Goal: Task Accomplishment & Management: Use online tool/utility

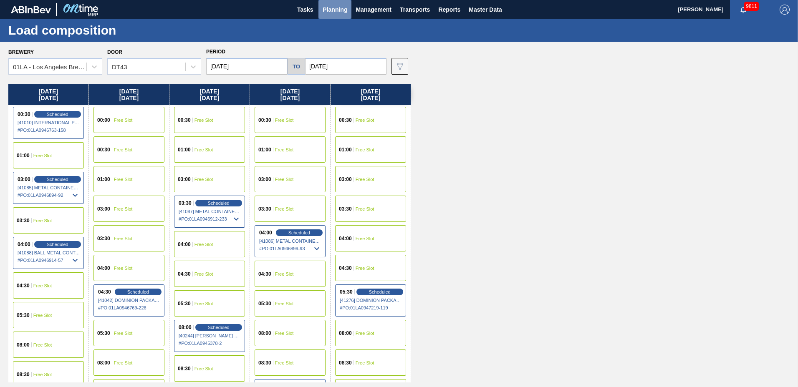
click at [322, 8] on button "Planning" at bounding box center [335, 9] width 33 height 19
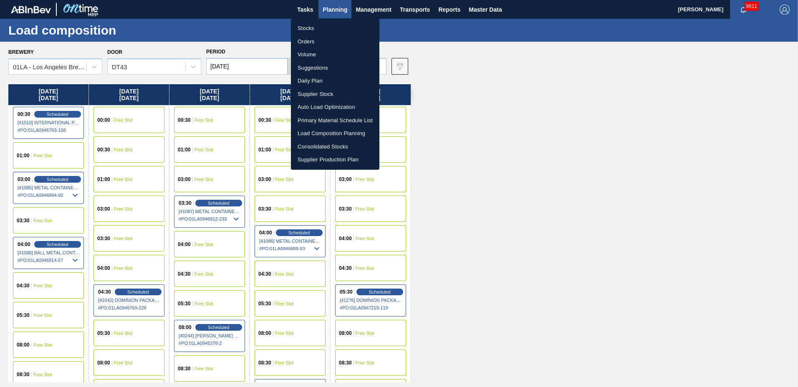
click at [309, 65] on li "Suggestions" at bounding box center [335, 67] width 88 height 13
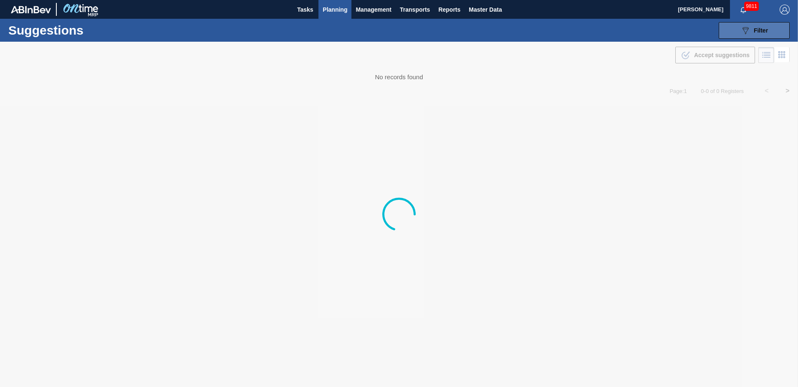
type to "[DATE]"
click at [753, 31] on div "089F7B8B-B2A5-4AFE-B5C0-19BA573D28AC Filter" at bounding box center [755, 30] width 28 height 10
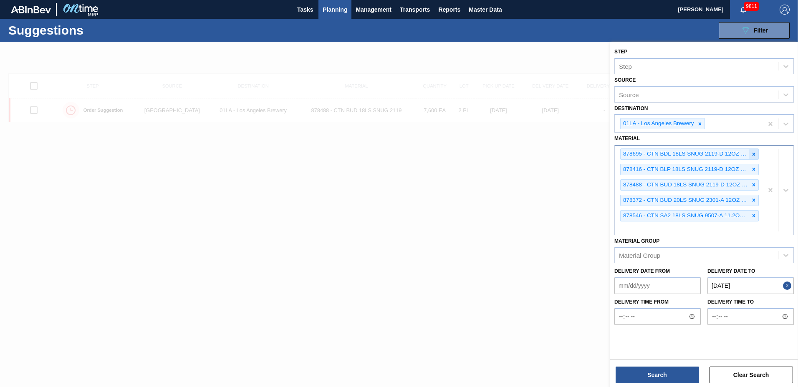
click at [756, 155] on div at bounding box center [753, 154] width 9 height 10
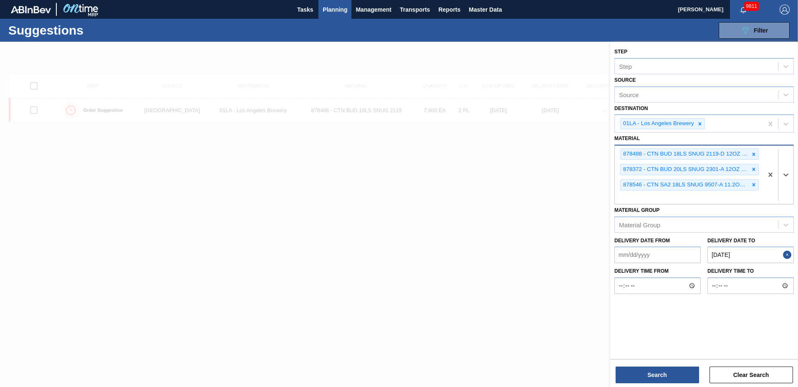
click at [756, 155] on icon at bounding box center [754, 155] width 6 height 6
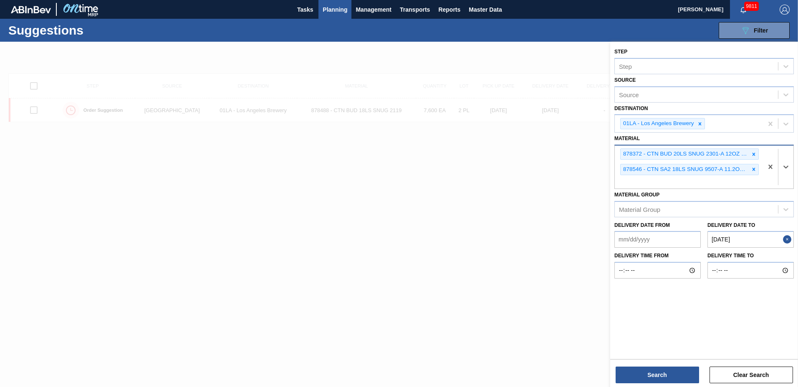
click at [756, 155] on icon at bounding box center [754, 155] width 6 height 6
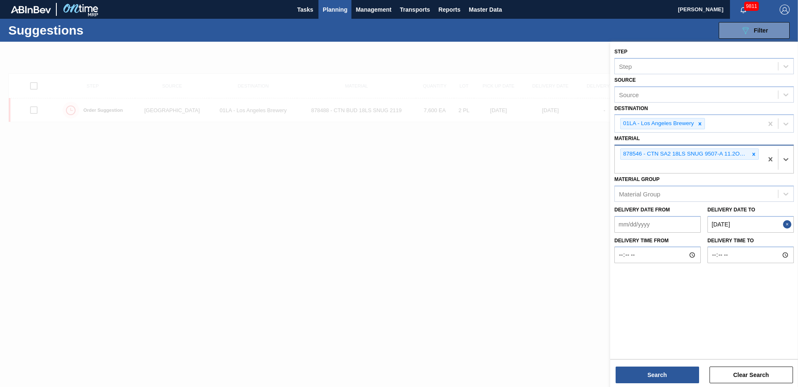
click at [756, 155] on icon at bounding box center [754, 155] width 6 height 6
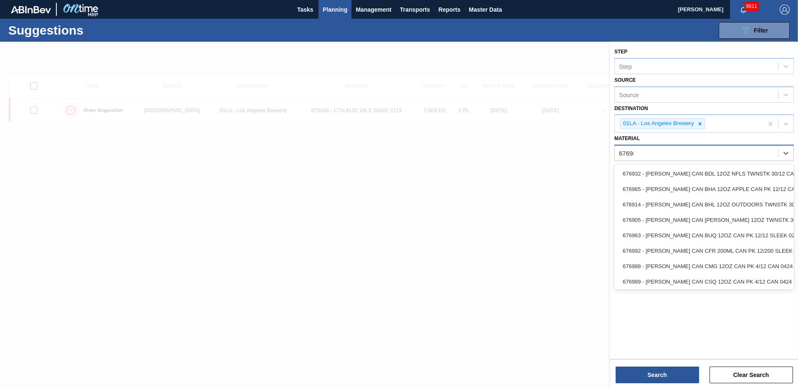
type input "676987"
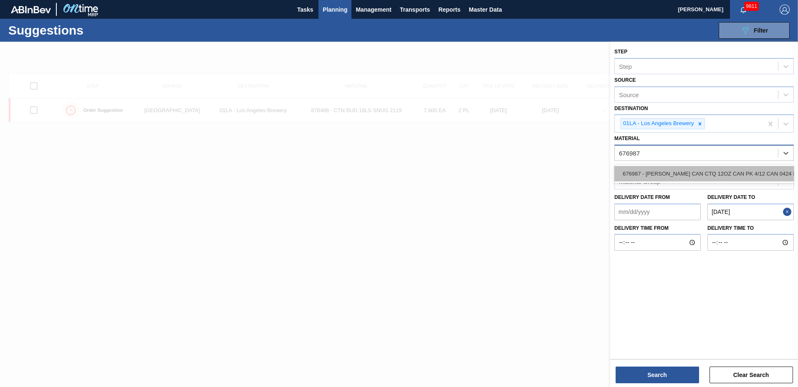
click at [724, 175] on div "676987 - [PERSON_NAME] CAN CTQ 12OZ CAN PK 4/12 CAN 0424 B" at bounding box center [704, 173] width 180 height 15
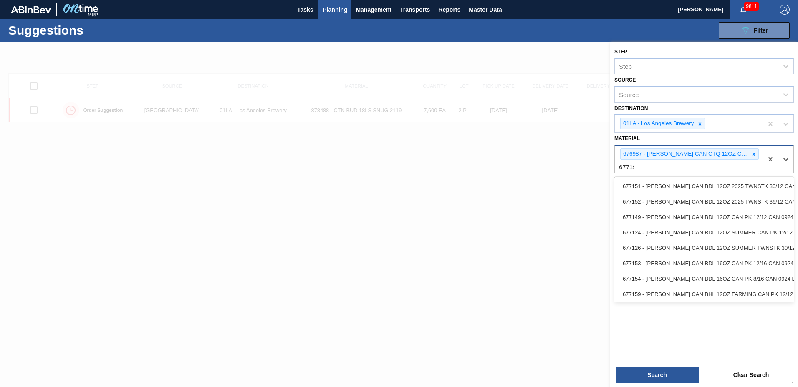
type input "677190"
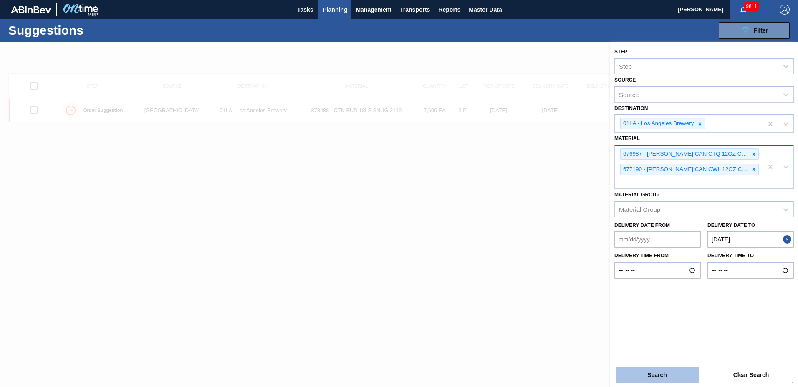
click at [646, 367] on button "Search" at bounding box center [657, 375] width 83 height 17
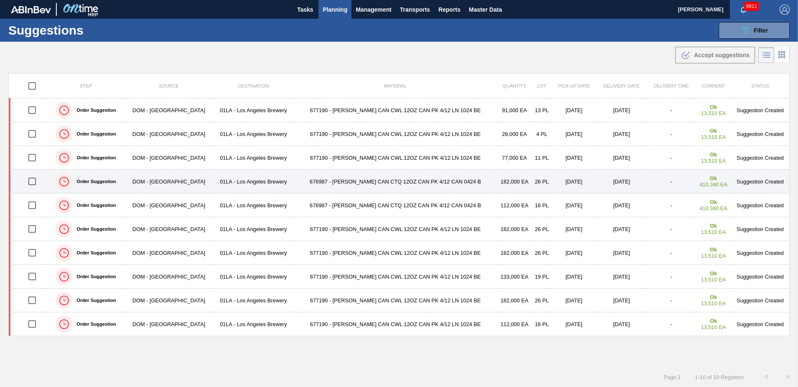
click at [36, 180] on input "checkbox" at bounding box center [32, 182] width 18 height 18
checkbox input "true"
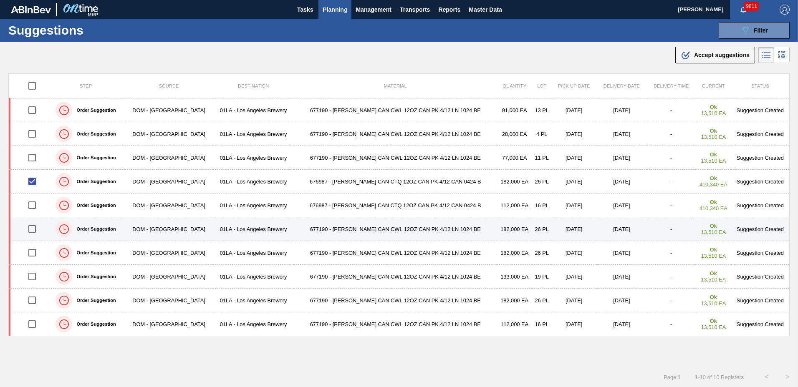
click at [34, 225] on input "checkbox" at bounding box center [32, 229] width 18 height 18
checkbox input "true"
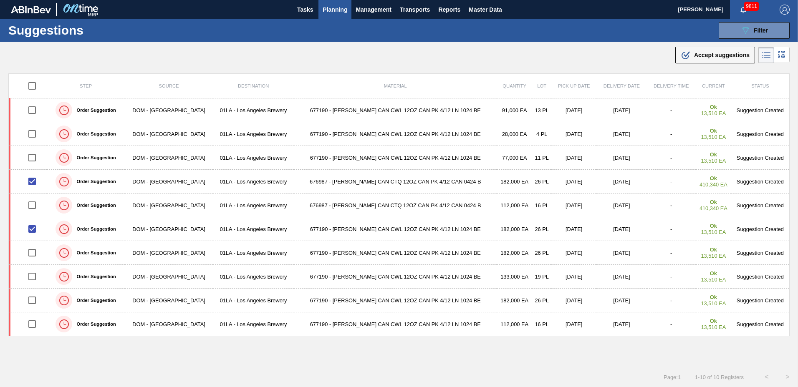
click at [712, 57] on span "Accept suggestions" at bounding box center [722, 55] width 56 height 7
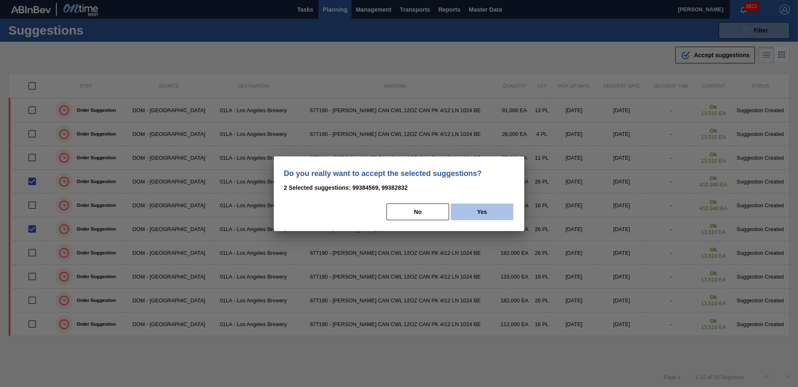
drag, startPoint x: 496, startPoint y: 213, endPoint x: 490, endPoint y: 213, distance: 6.7
click at [496, 212] on button "Yes" at bounding box center [482, 212] width 63 height 17
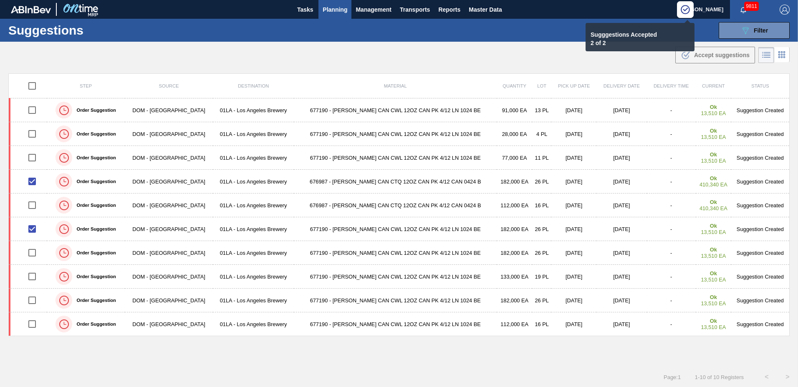
click at [340, 8] on span "Planning" at bounding box center [335, 10] width 25 height 10
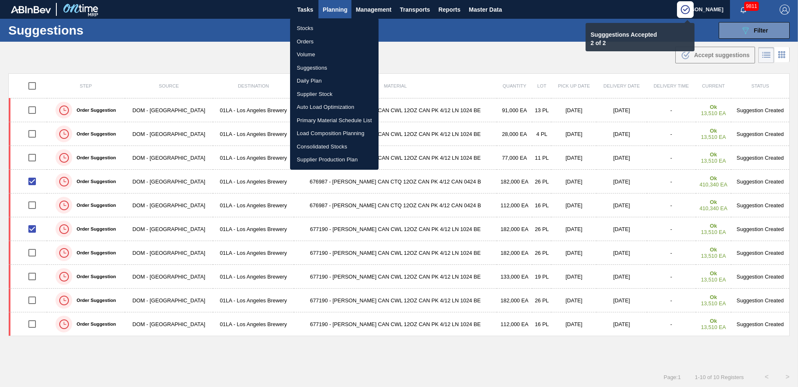
click at [311, 131] on li "Load Composition Planning" at bounding box center [334, 133] width 88 height 13
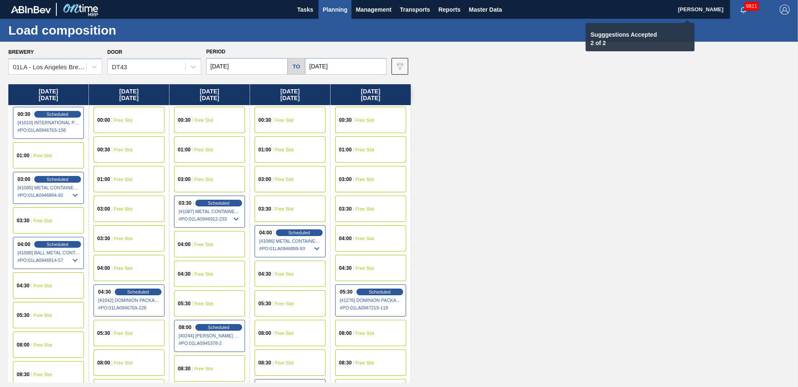
click at [332, 60] on input "[DATE]" at bounding box center [345, 66] width 81 height 17
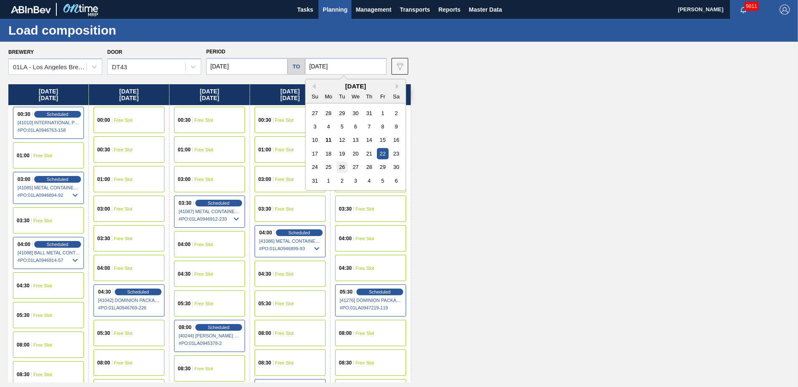
click at [343, 167] on div "26" at bounding box center [341, 167] width 11 height 11
type input "[DATE]"
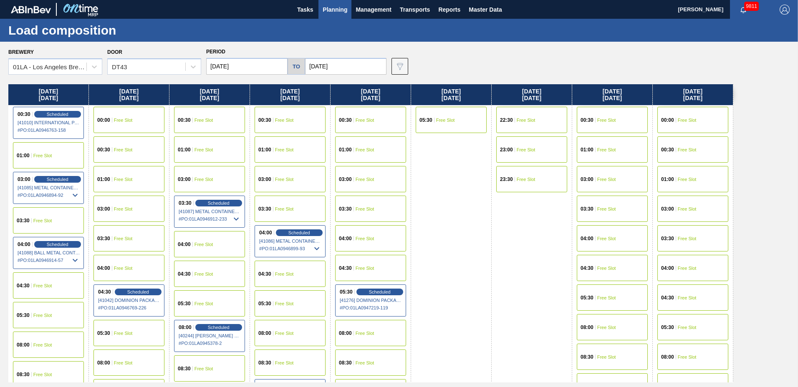
click at [595, 264] on div "04:30 Free Slot" at bounding box center [612, 268] width 71 height 26
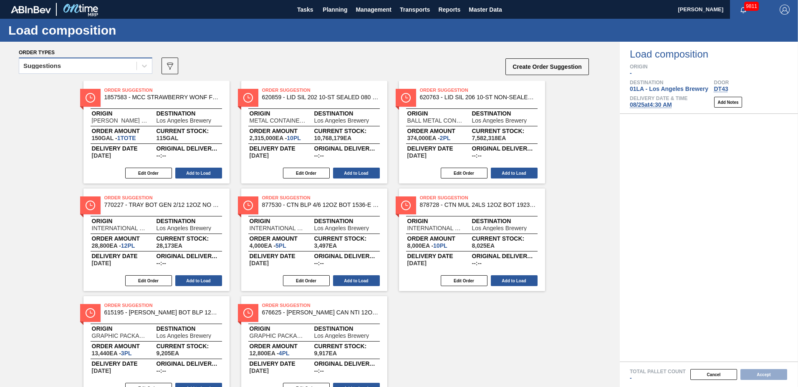
click at [53, 69] on div "Suggestions" at bounding box center [77, 66] width 117 height 12
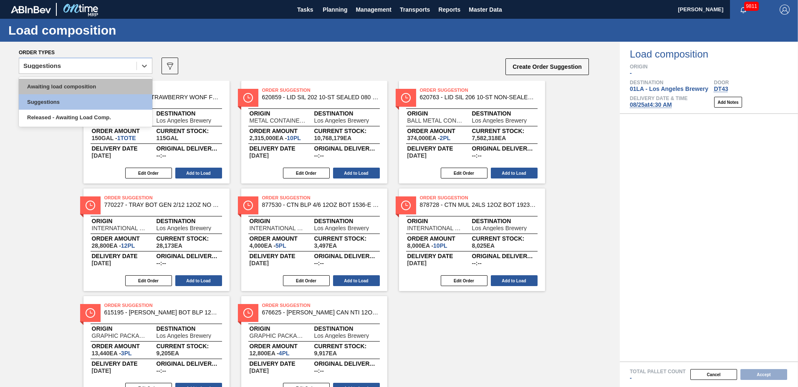
click at [52, 81] on div "Awaiting load composition" at bounding box center [86, 86] width 134 height 15
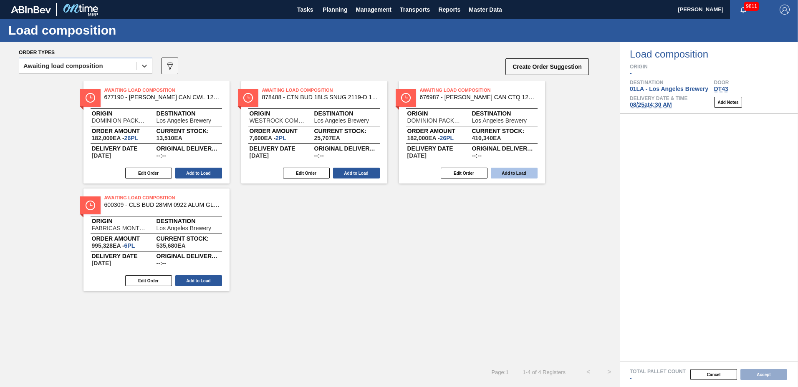
click at [521, 174] on button "Add to Load" at bounding box center [514, 173] width 47 height 11
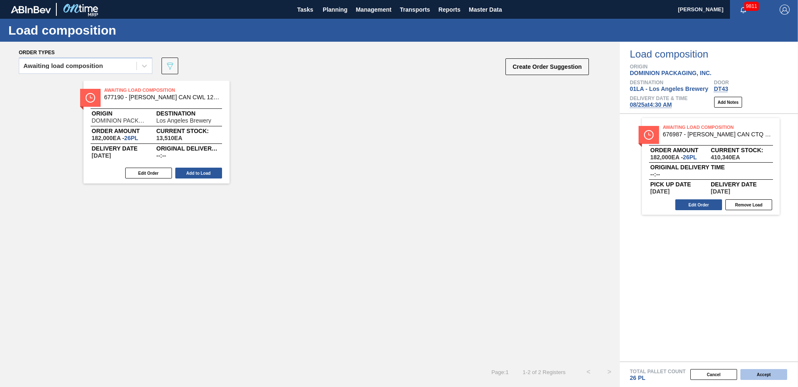
click at [750, 370] on button "Accept" at bounding box center [764, 374] width 47 height 11
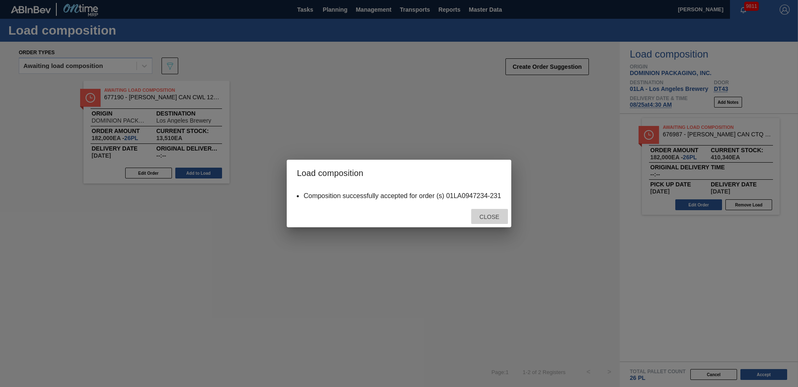
click at [489, 214] on span "Close" at bounding box center [489, 217] width 33 height 7
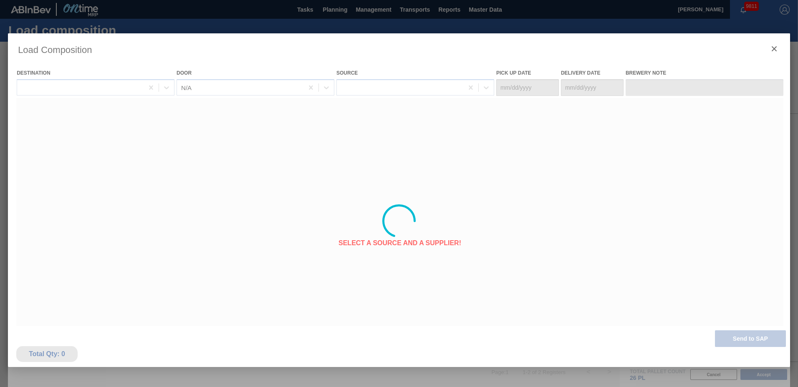
type Date "[DATE]"
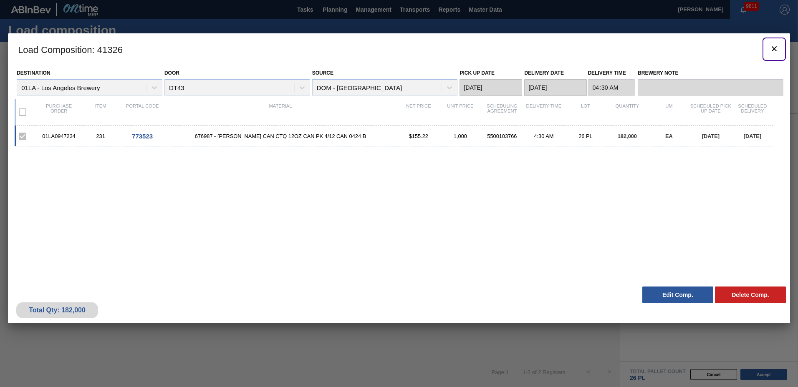
click at [774, 50] on icon "botão de ícone" at bounding box center [774, 49] width 10 height 10
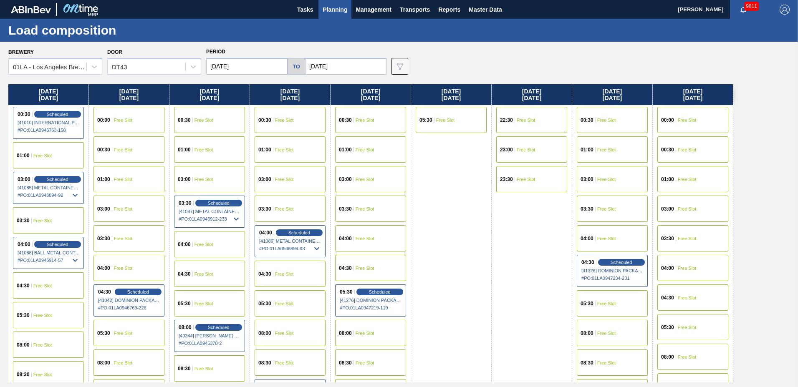
click at [695, 321] on div "05:30 Free Slot" at bounding box center [692, 327] width 71 height 26
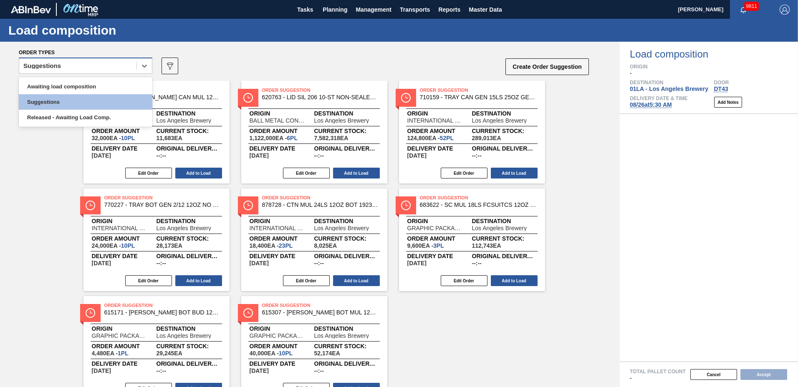
click at [73, 67] on div "Suggestions" at bounding box center [77, 66] width 117 height 12
click at [74, 86] on div "Awaiting load composition" at bounding box center [86, 86] width 134 height 15
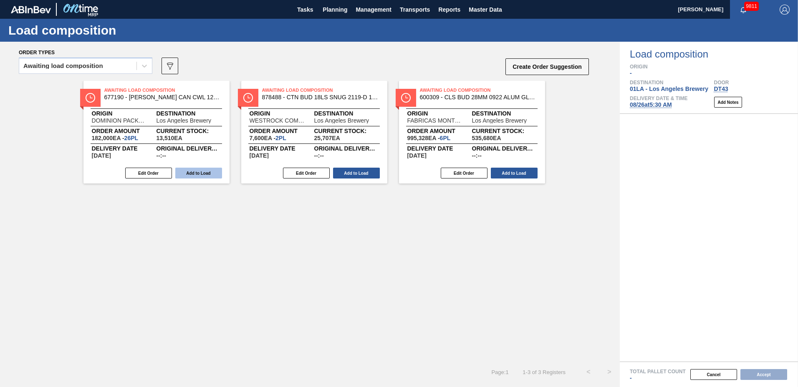
click at [203, 173] on button "Add to Load" at bounding box center [198, 173] width 47 height 11
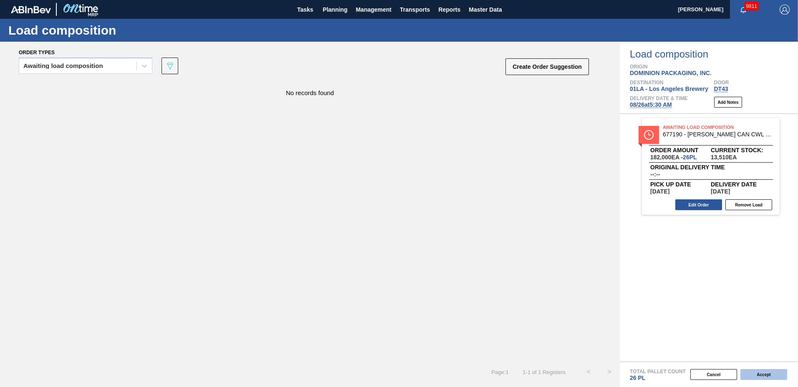
click at [756, 373] on button "Accept" at bounding box center [764, 374] width 47 height 11
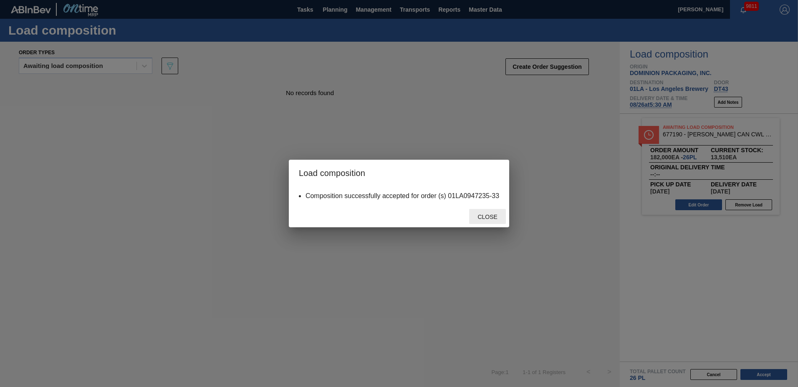
click at [483, 213] on div "Close" at bounding box center [487, 216] width 37 height 15
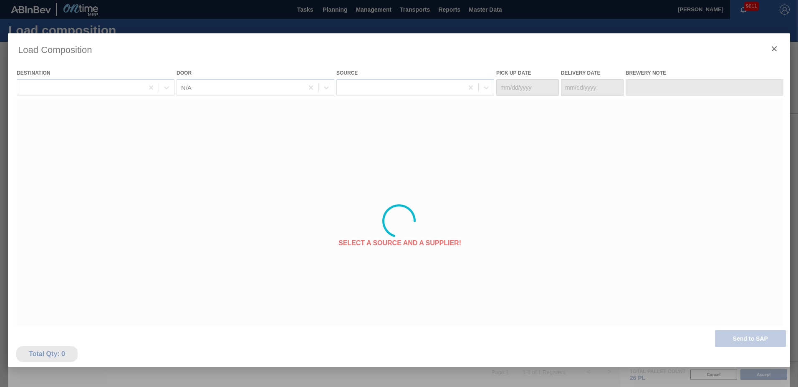
type Date "[DATE]"
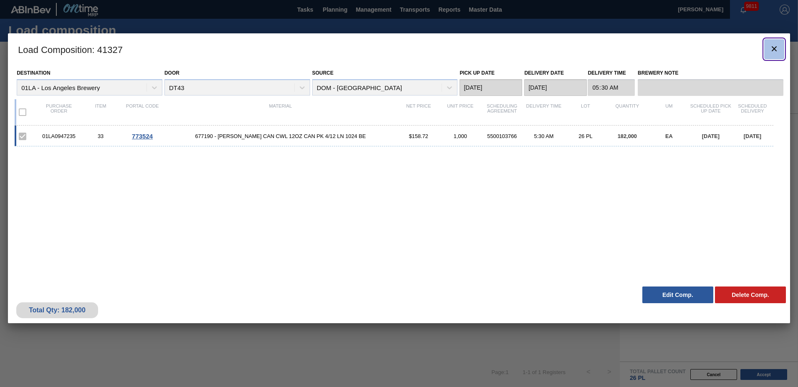
click at [776, 51] on icon "botão de ícone" at bounding box center [774, 49] width 10 height 10
